Goal: Find specific page/section: Find specific page/section

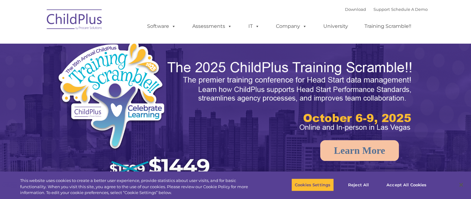
select select "MEDIUM"
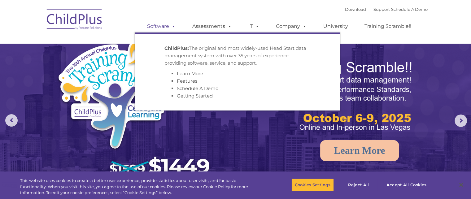
click at [166, 26] on link "Software" at bounding box center [161, 26] width 41 height 12
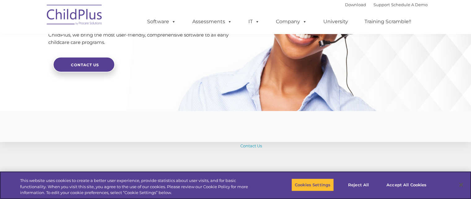
scroll to position [1543, 0]
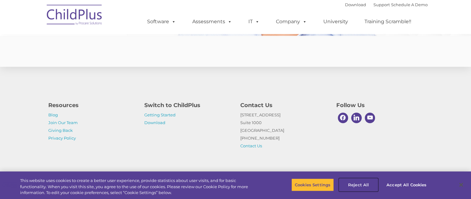
click at [365, 185] on button "Reject All" at bounding box center [358, 184] width 39 height 13
